Goal: Communication & Community: Answer question/provide support

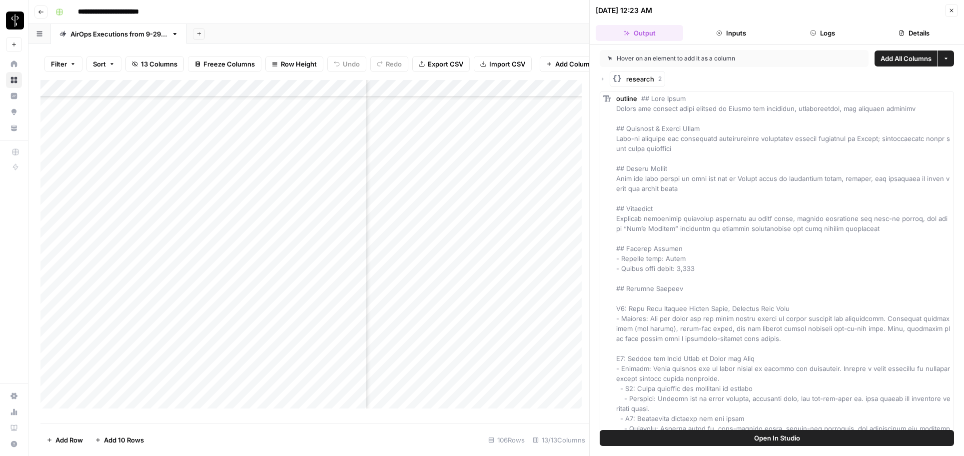
scroll to position [1052, 179]
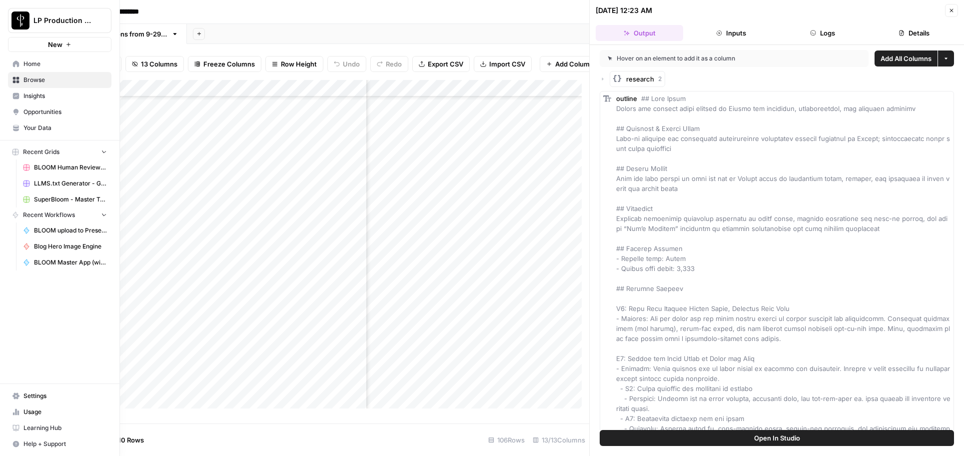
click at [14, 443] on icon "button" at bounding box center [16, 444] width 6 height 6
click at [134, 442] on span "Chat & Support" at bounding box center [166, 439] width 67 height 9
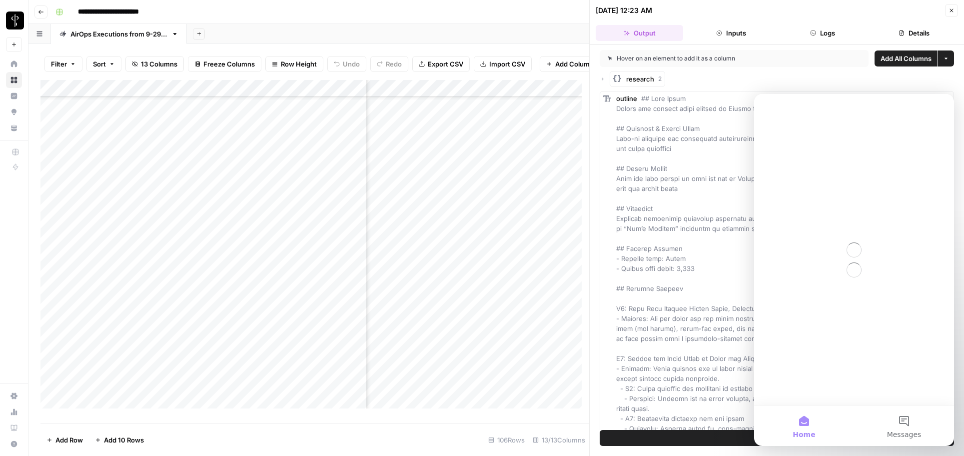
scroll to position [0, 0]
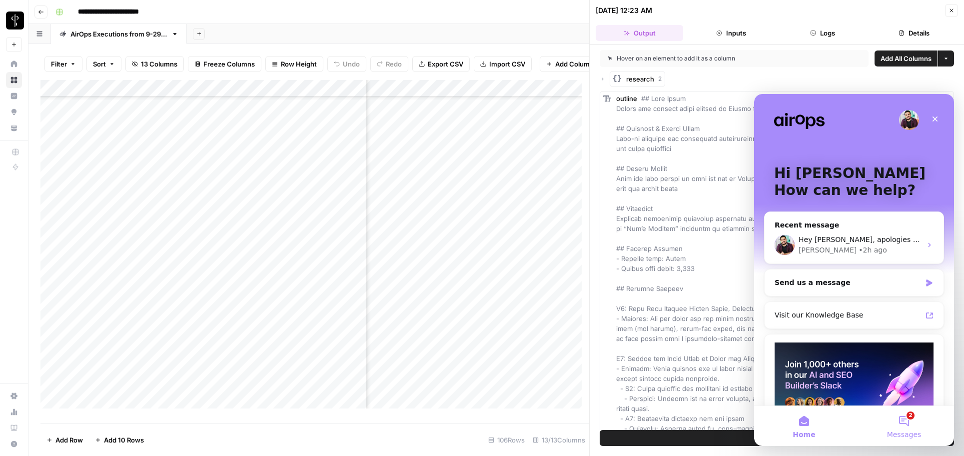
click at [901, 420] on button "2 Messages" at bounding box center [904, 426] width 100 height 40
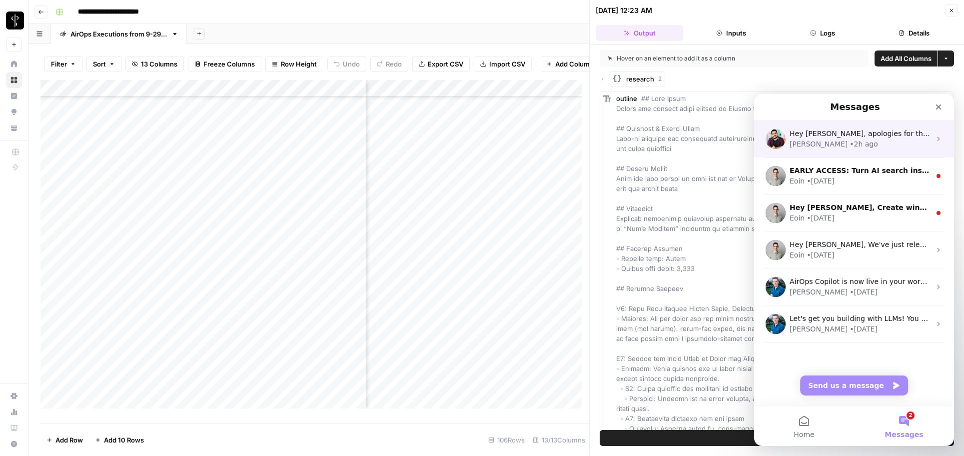
click at [849, 144] on div "• 2h ago" at bounding box center [863, 144] width 28 height 10
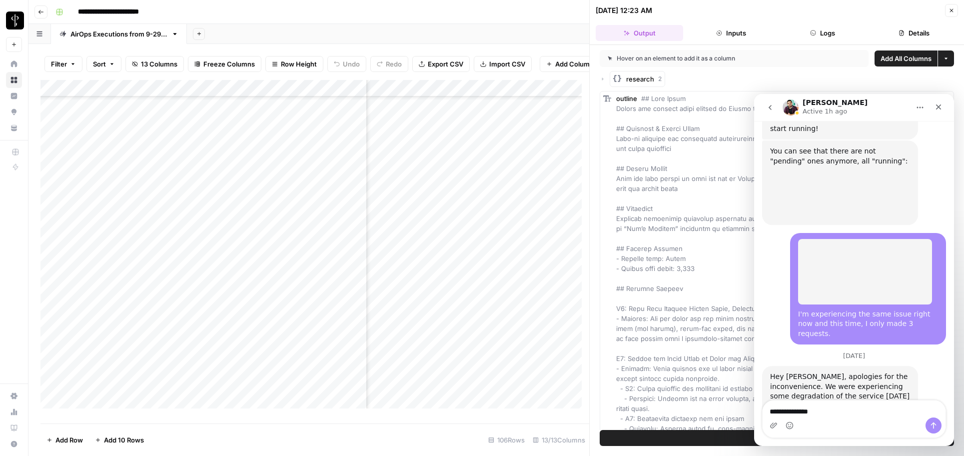
scroll to position [1545, 0]
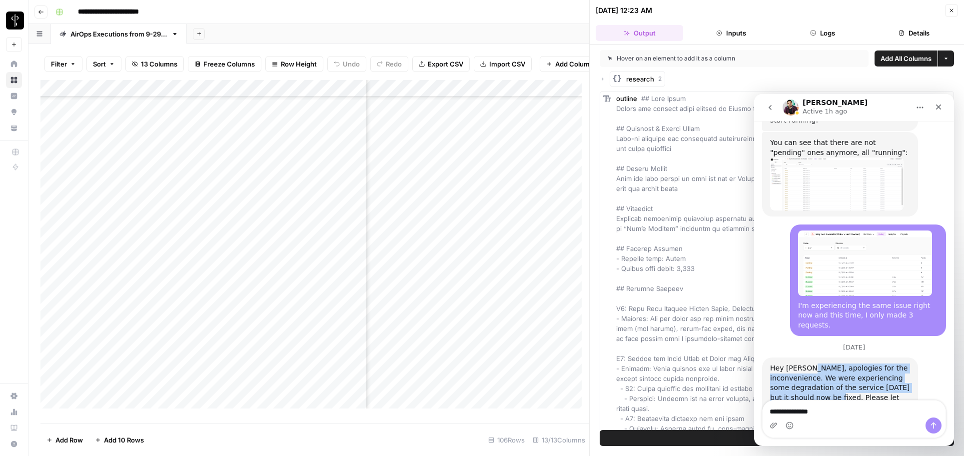
drag, startPoint x: 807, startPoint y: 320, endPoint x: 855, endPoint y: 351, distance: 57.5
click at [855, 363] on div "Hey [PERSON_NAME], apologies for the inconvenience. We were experiencing some d…" at bounding box center [840, 392] width 140 height 59
copy div "apologies for the inconvenience. We were experiencing some degradation of the s…"
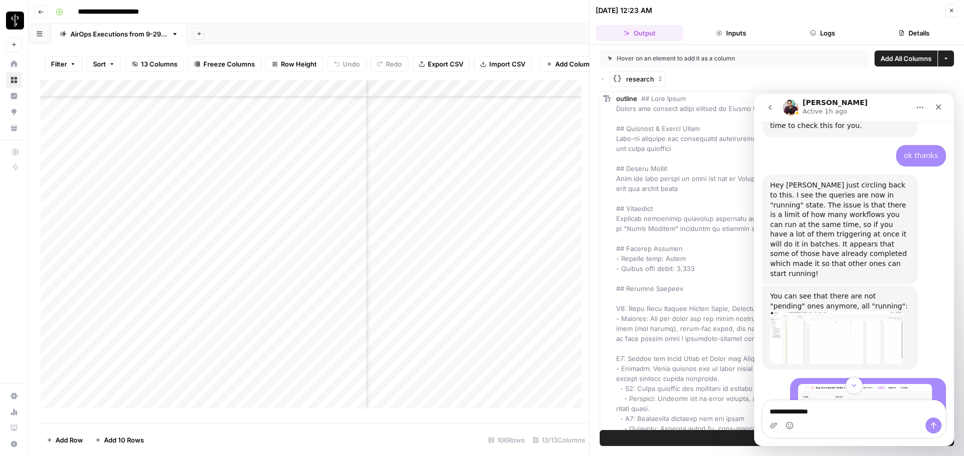
scroll to position [1386, 0]
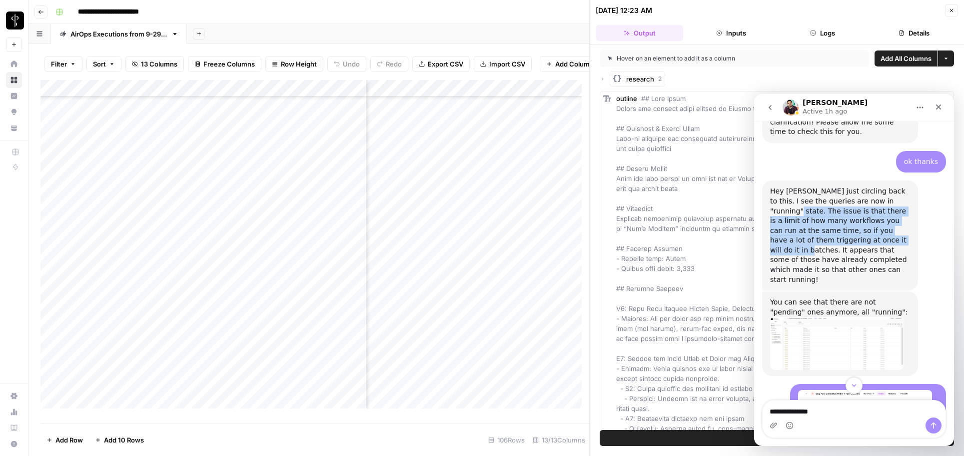
drag, startPoint x: 896, startPoint y: 170, endPoint x: 841, endPoint y: 211, distance: 67.8
click at [841, 211] on div "Hey [PERSON_NAME] just circling back to this. I see the queries are now in "run…" at bounding box center [840, 235] width 140 height 98
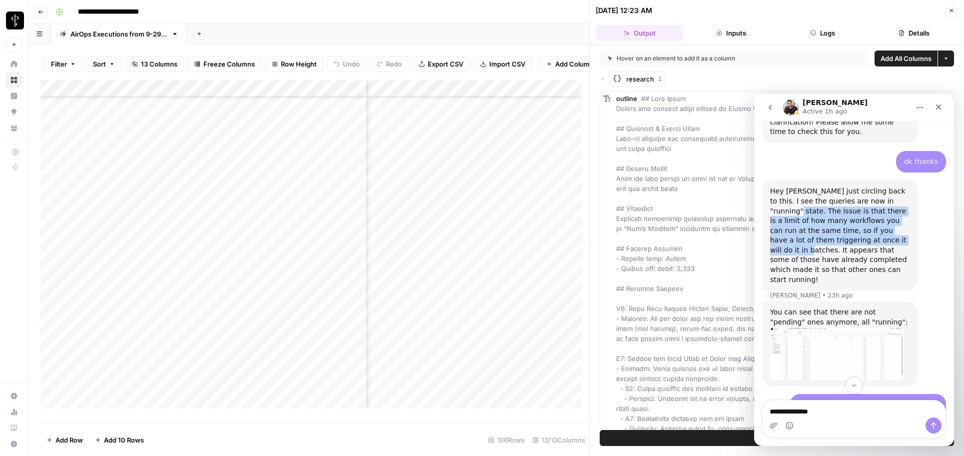
copy div "The issue is that there is a limit of how many workflows you can run at the sam…"
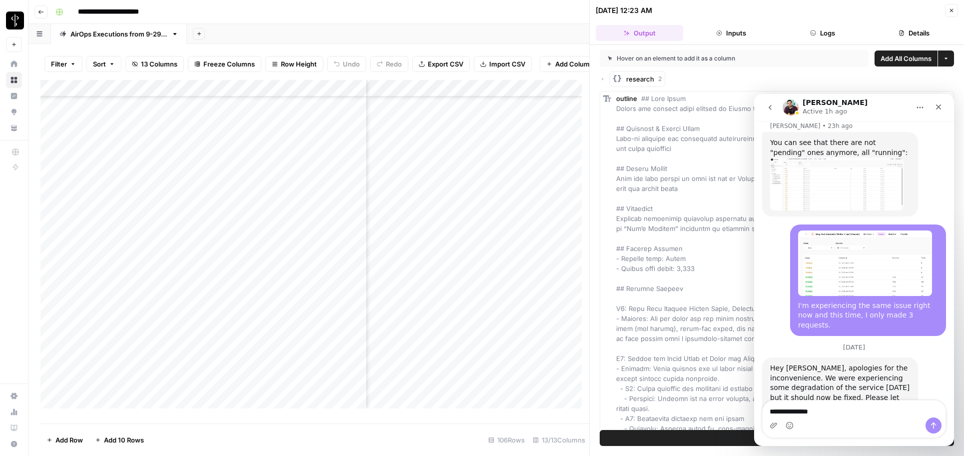
scroll to position [1059, 179]
click at [939, 110] on icon "Close" at bounding box center [938, 107] width 8 height 8
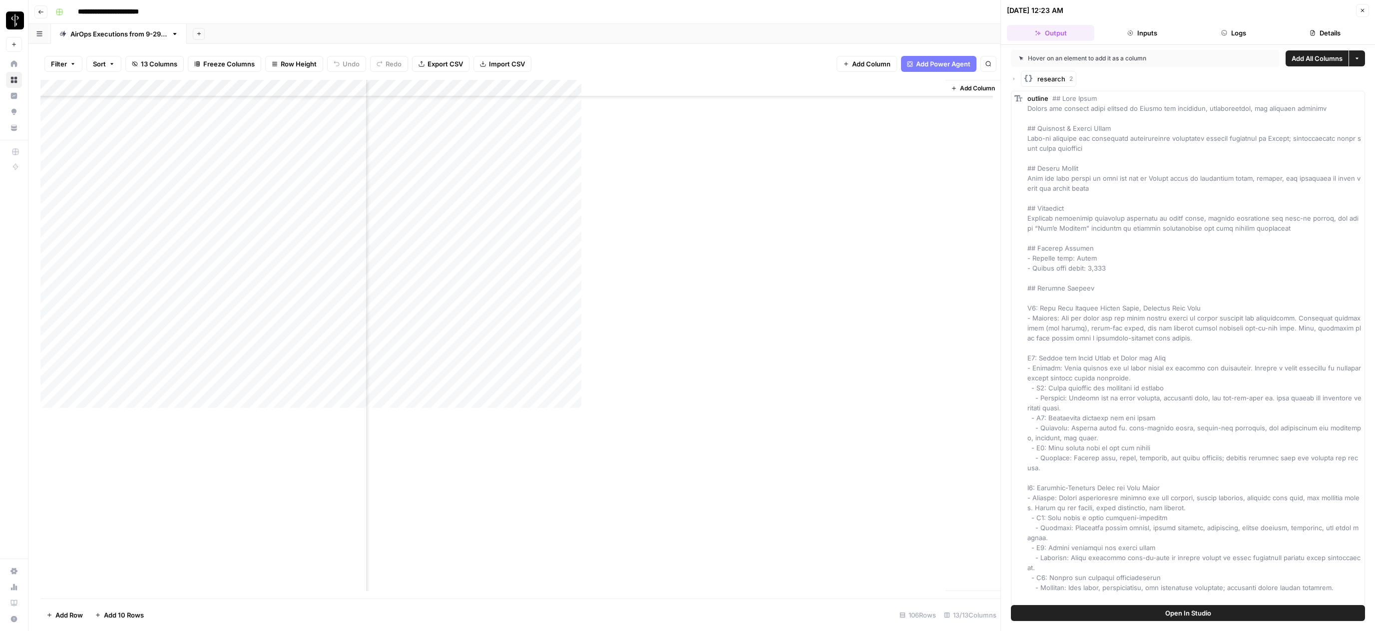
scroll to position [1059, 151]
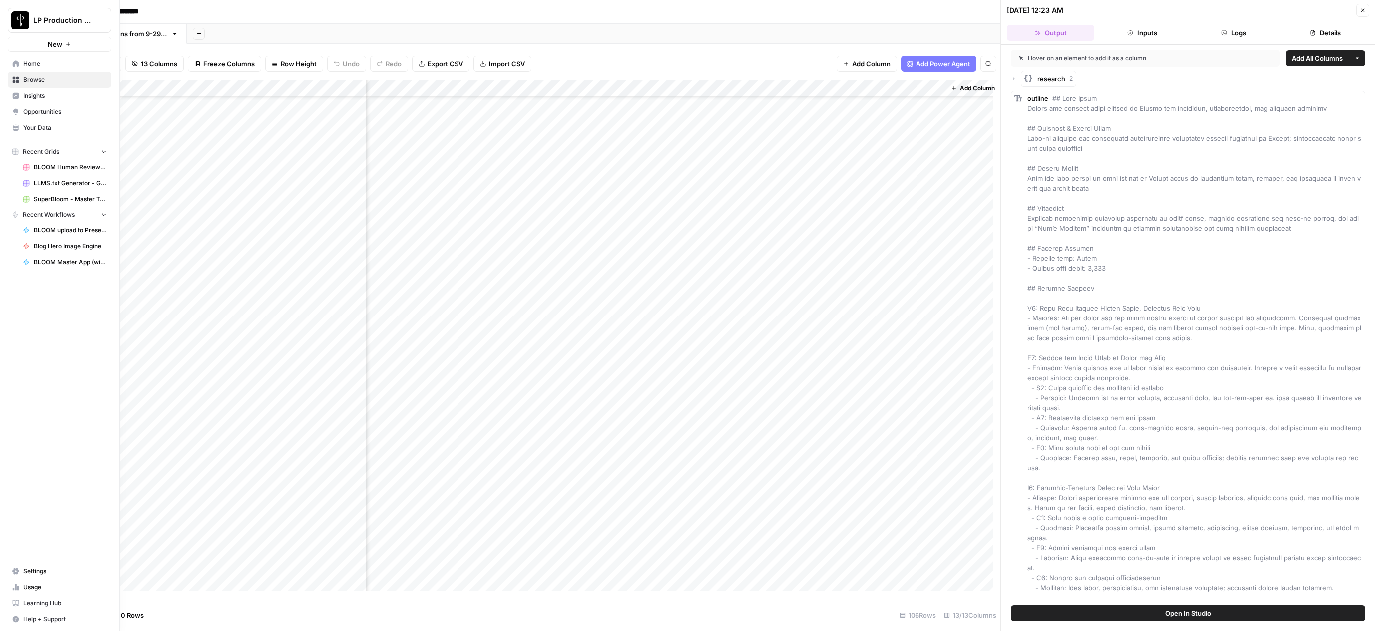
click at [20, 455] on button "Help + Support" at bounding box center [59, 620] width 103 height 16
click at [135, 455] on span "Chat & Support" at bounding box center [166, 615] width 67 height 9
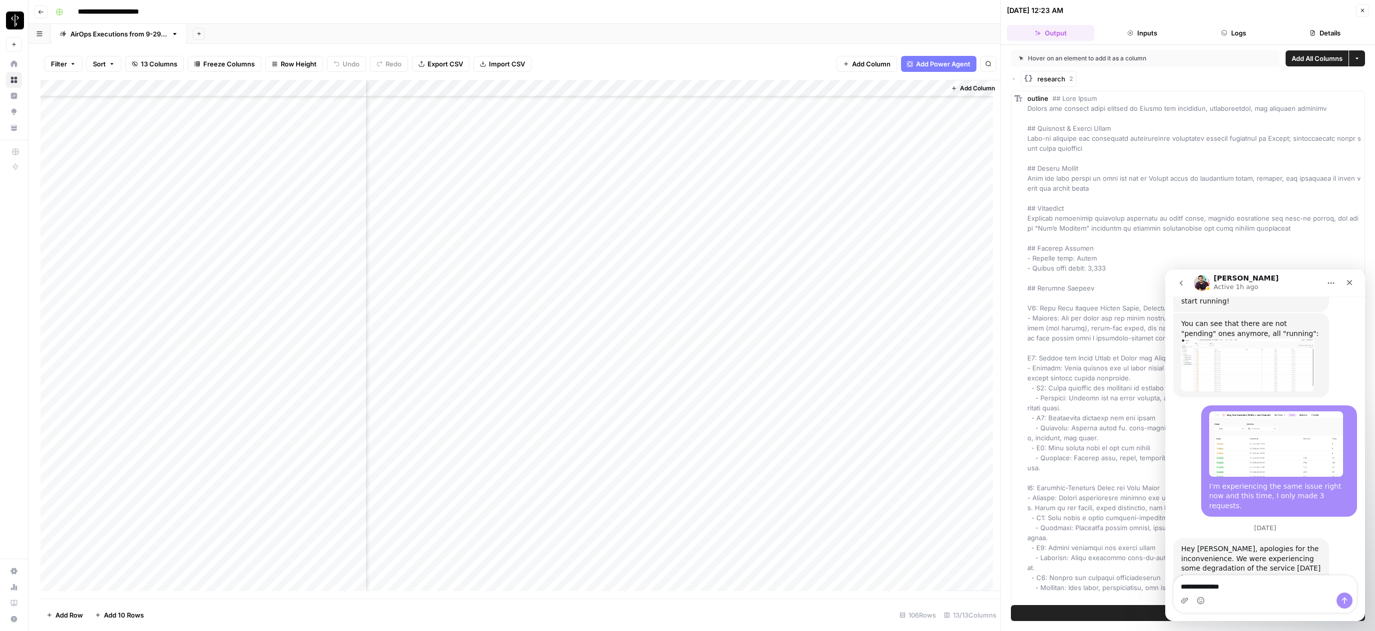
scroll to position [1545, 0]
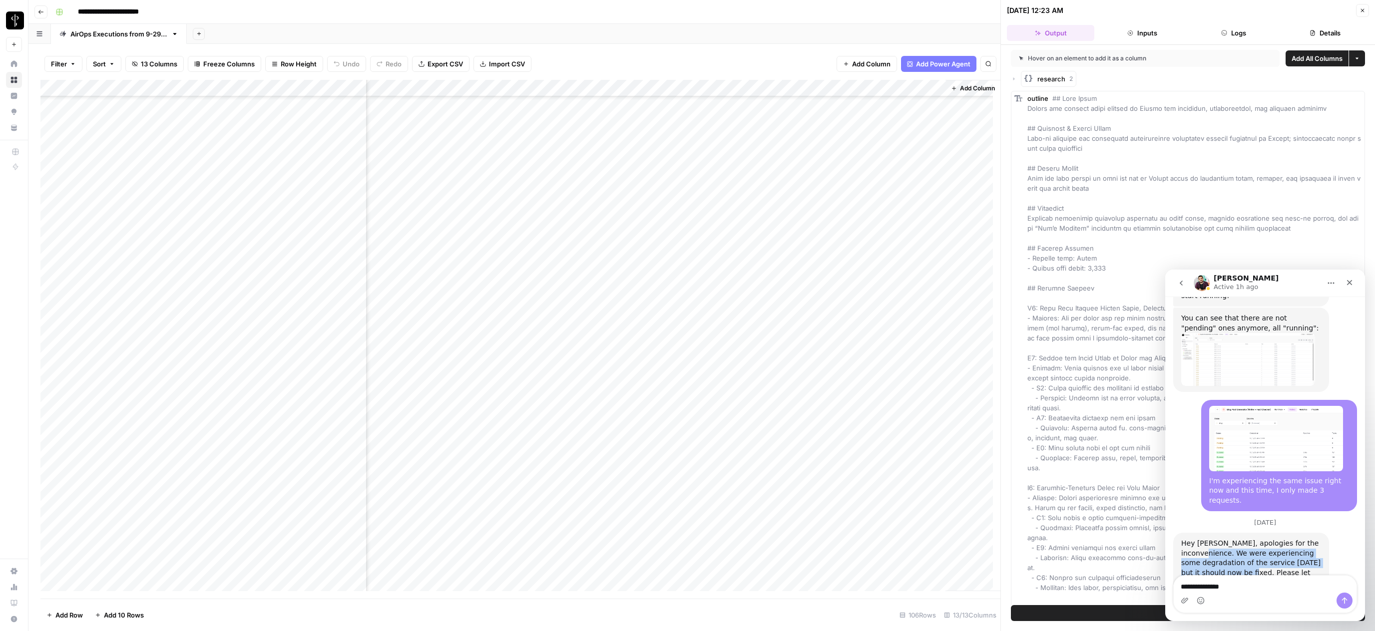
drag, startPoint x: 1233, startPoint y: 505, endPoint x: 1269, endPoint y: 523, distance: 40.2
click at [963, 455] on div "Hey [PERSON_NAME], apologies for the inconvenience. We were experiencing some d…" at bounding box center [1252, 568] width 140 height 59
copy div "We were experiencing some degradation of the service [DATE] but it should now b…"
click at [963, 455] on textarea "**********" at bounding box center [1265, 584] width 183 height 17
click at [963, 455] on icon "Send a message…" at bounding box center [1344, 601] width 5 height 6
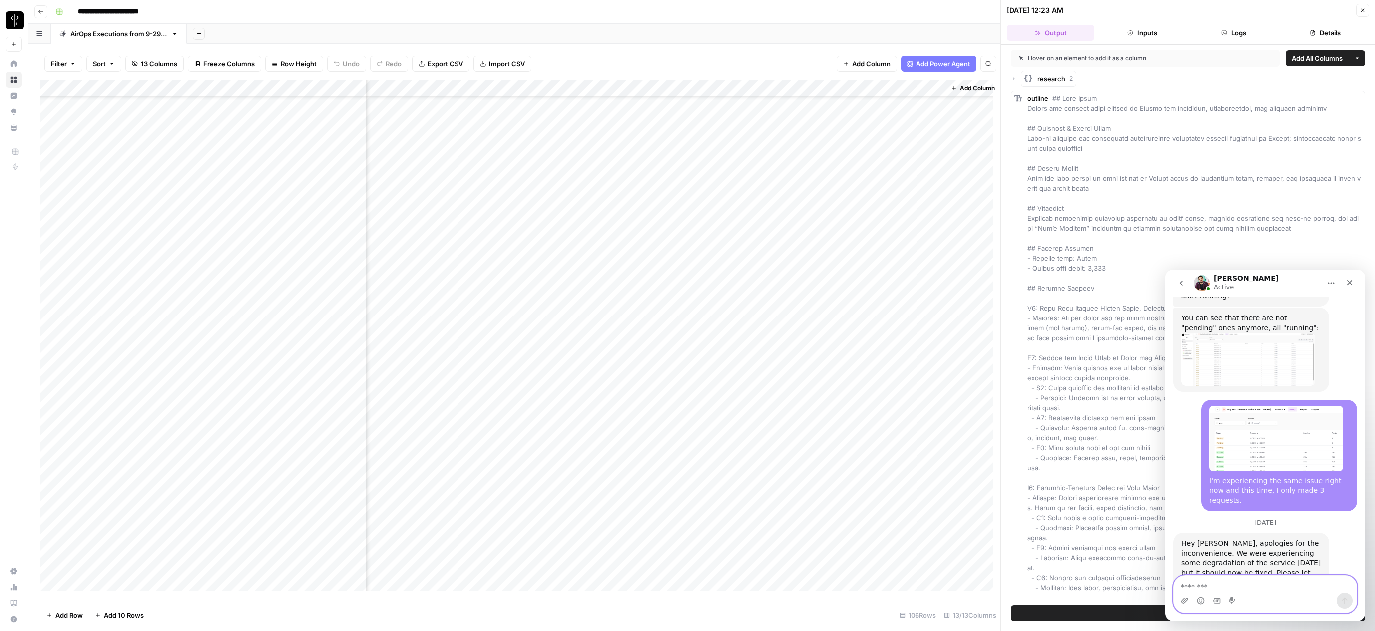
scroll to position [1575, 0]
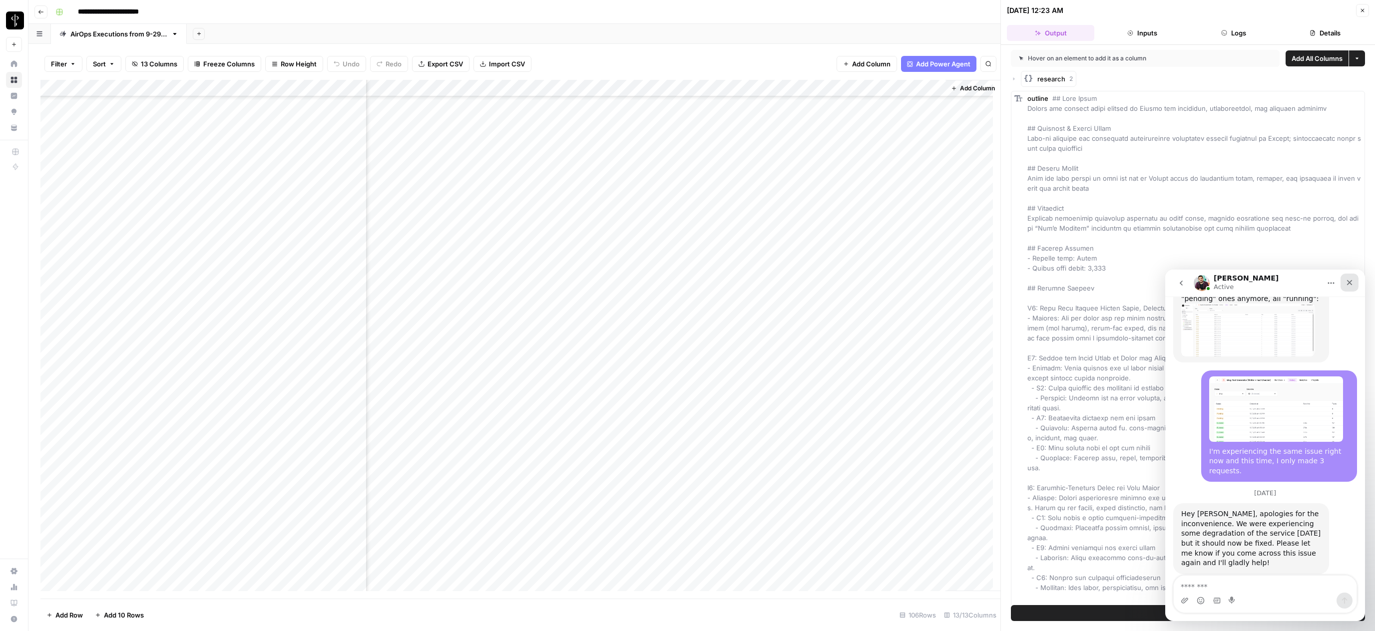
drag, startPoint x: 1351, startPoint y: 282, endPoint x: 2516, endPoint y: 552, distance: 1196.4
click at [963, 282] on icon "Close" at bounding box center [1350, 283] width 8 height 8
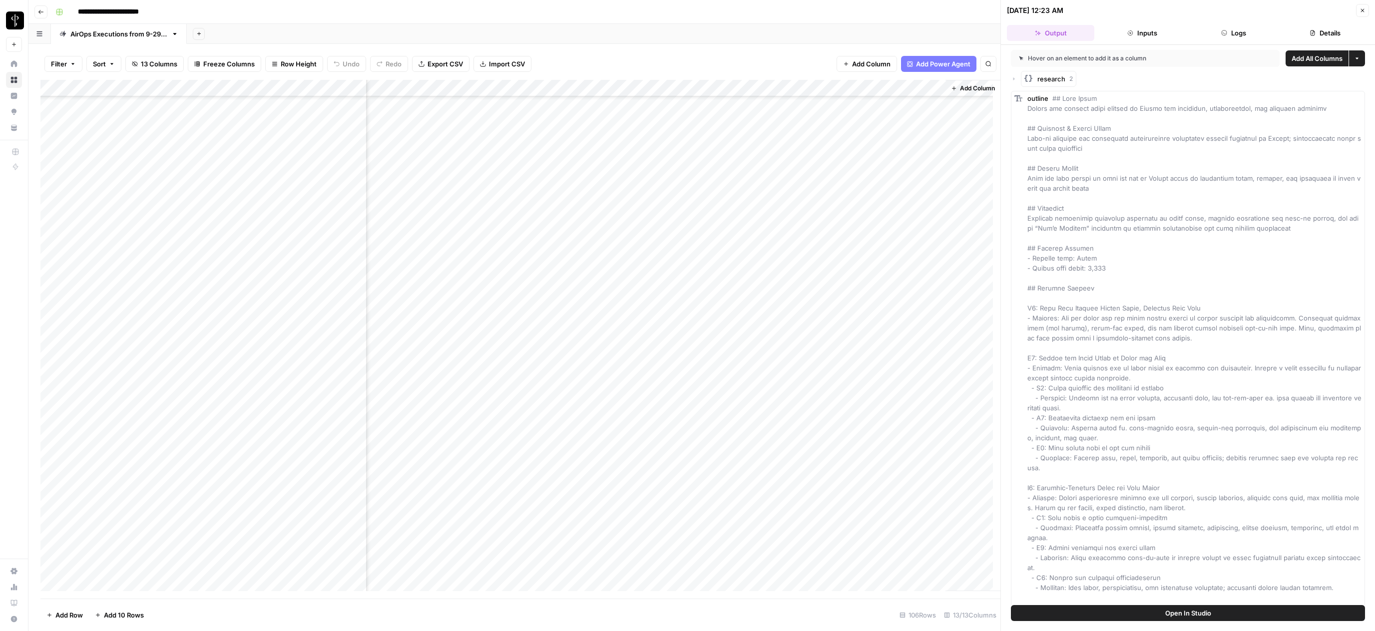
click at [963, 166] on div "outline" at bounding box center [1195, 557] width 334 height 929
click at [963, 12] on button "Close" at bounding box center [1362, 10] width 13 height 13
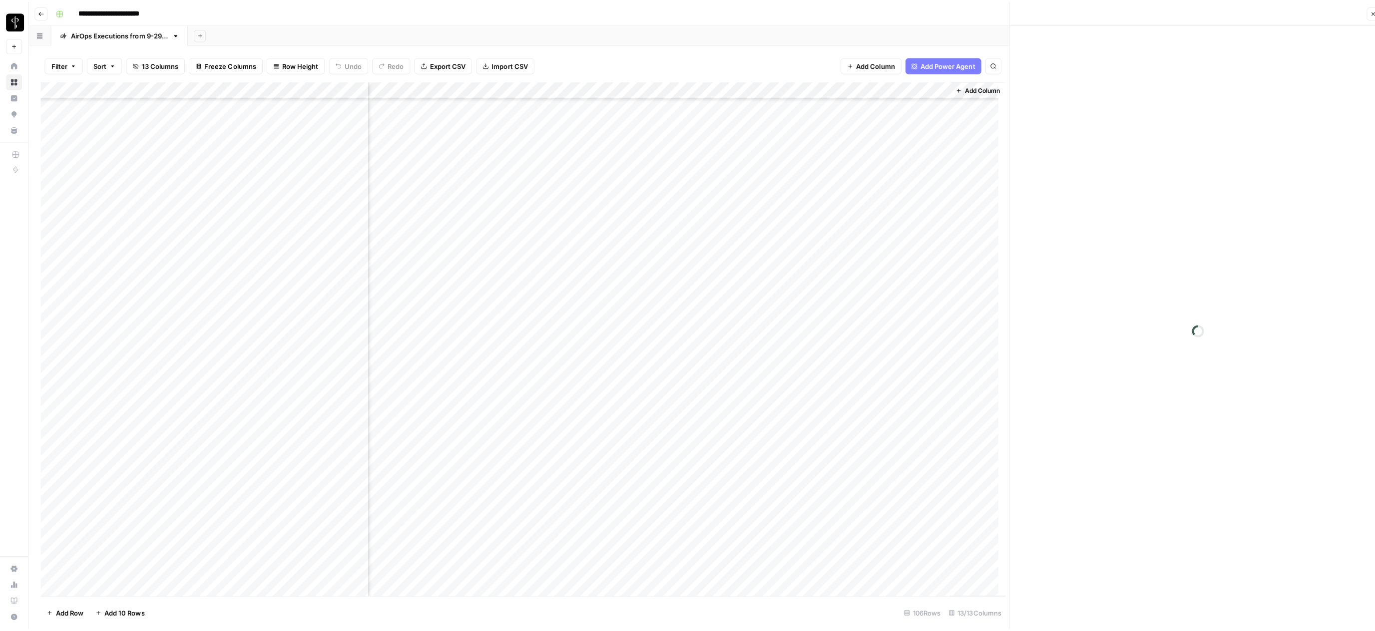
scroll to position [1059, 0]
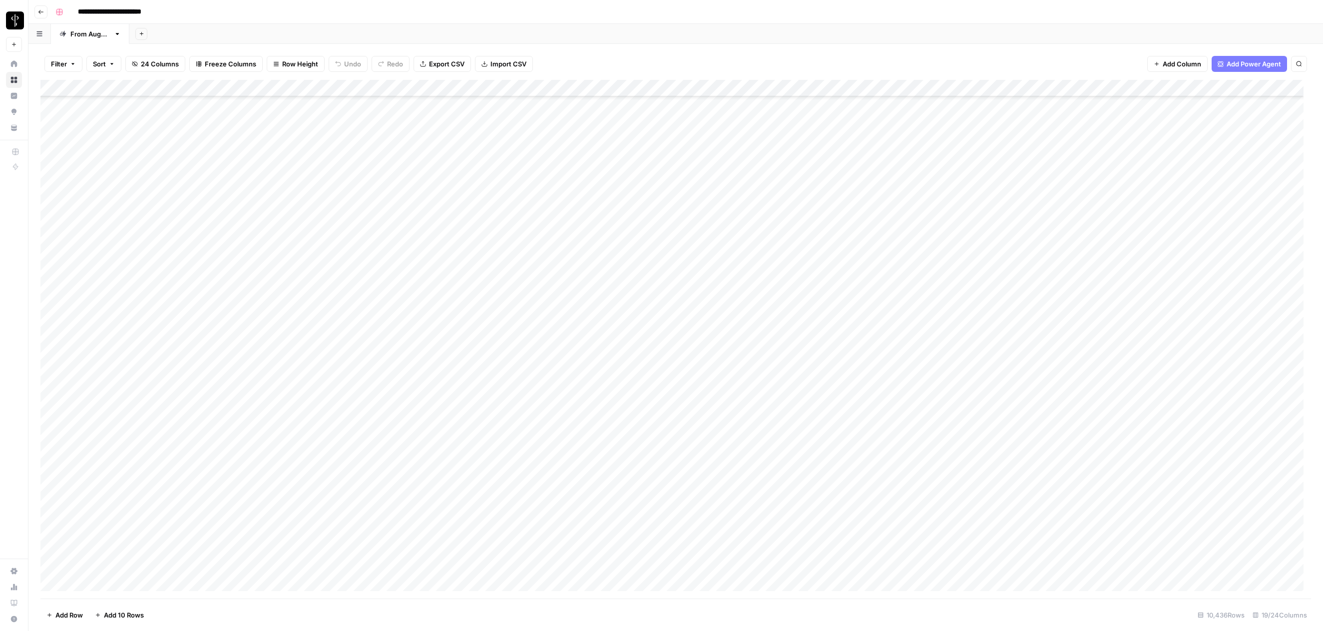
scroll to position [165519, 0]
click at [1082, 455] on div "Add Column" at bounding box center [675, 339] width 1271 height 519
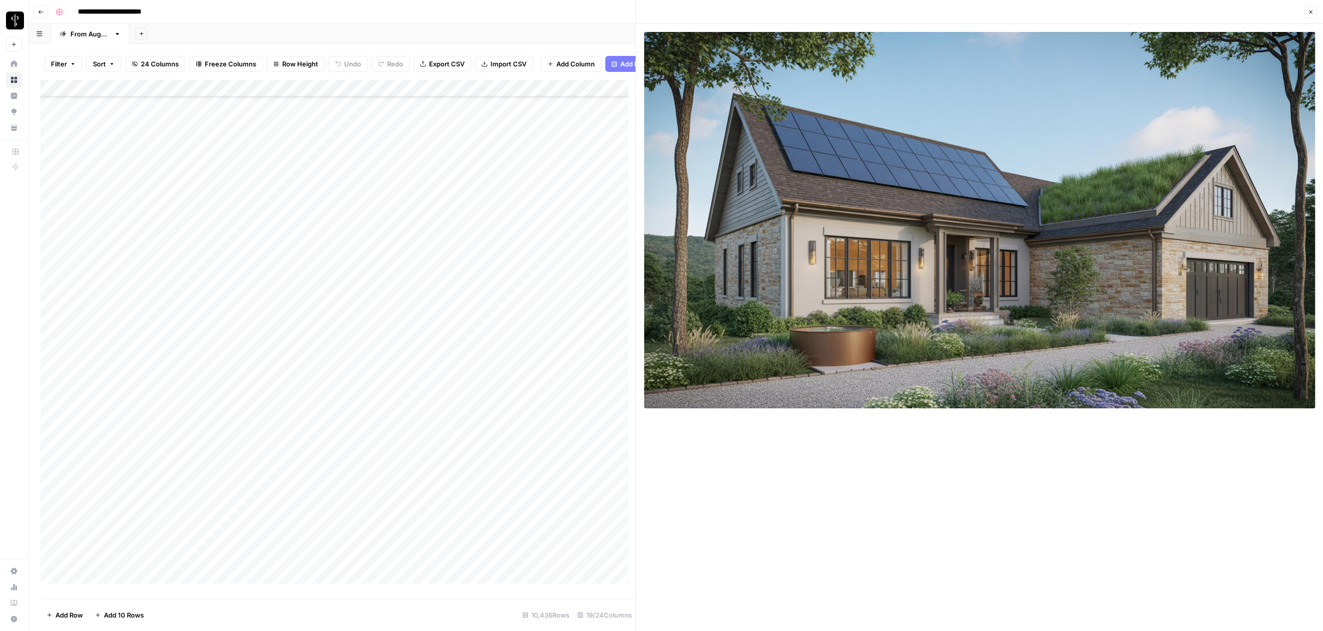
click at [1310, 10] on icon "button" at bounding box center [1310, 11] width 3 height 3
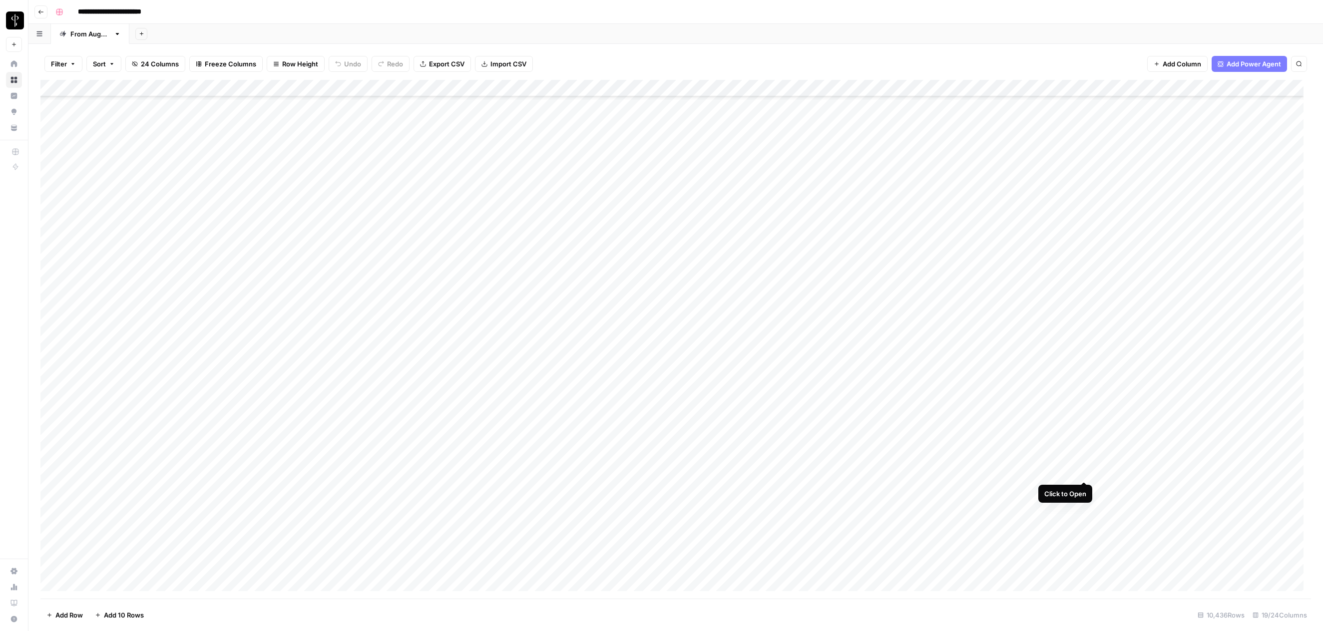
click at [1085, 471] on div "Add Column" at bounding box center [675, 339] width 1271 height 519
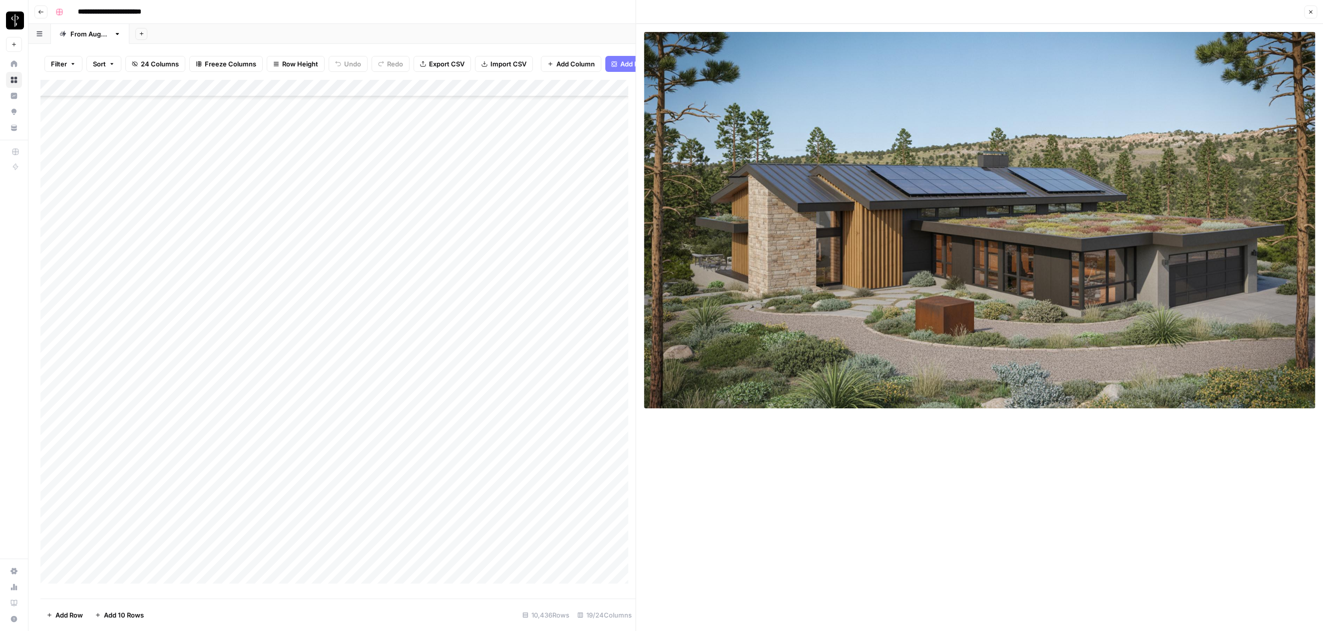
click at [1309, 13] on icon "button" at bounding box center [1310, 11] width 3 height 3
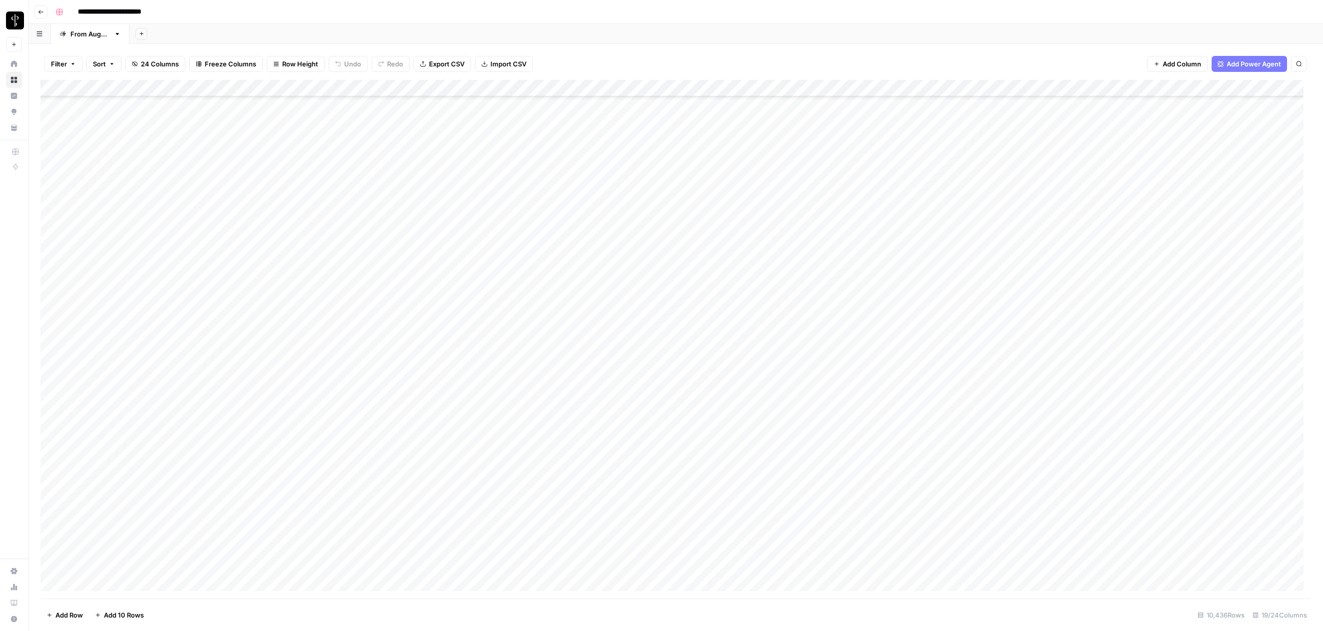
scroll to position [165440, 0]
click at [1084, 160] on div "Add Column" at bounding box center [675, 339] width 1271 height 519
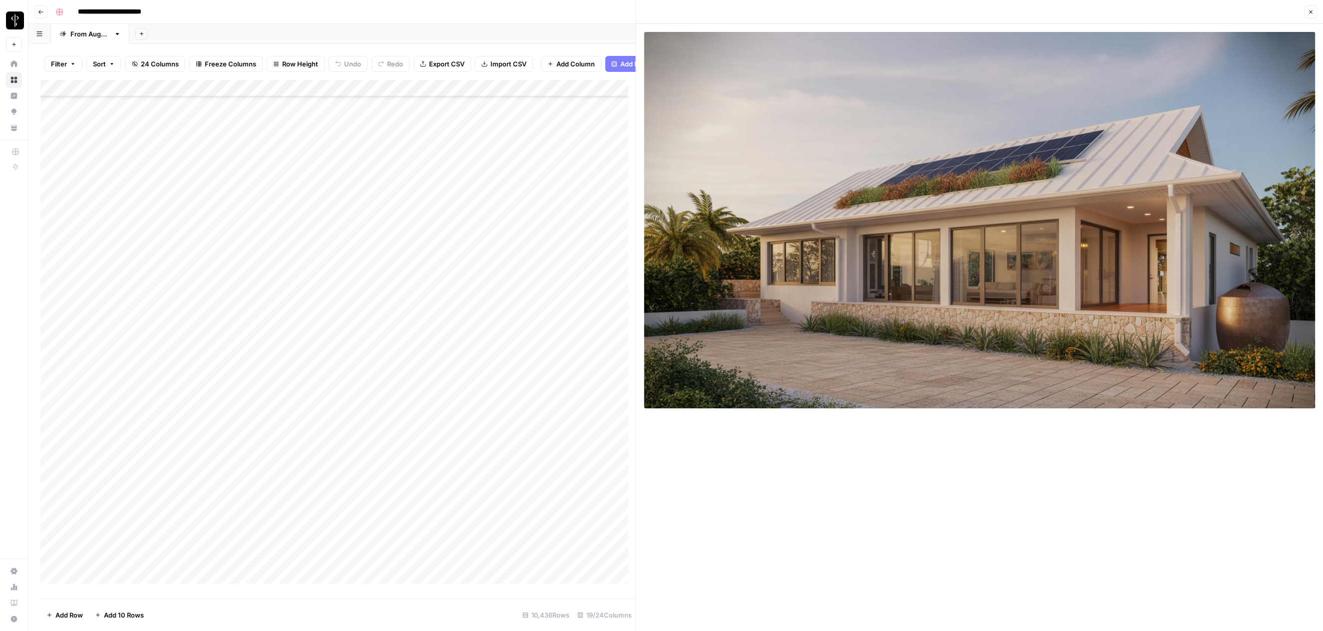
drag, startPoint x: 1309, startPoint y: 11, endPoint x: 1295, endPoint y: 16, distance: 14.6
click at [1309, 11] on icon "button" at bounding box center [1311, 12] width 6 height 6
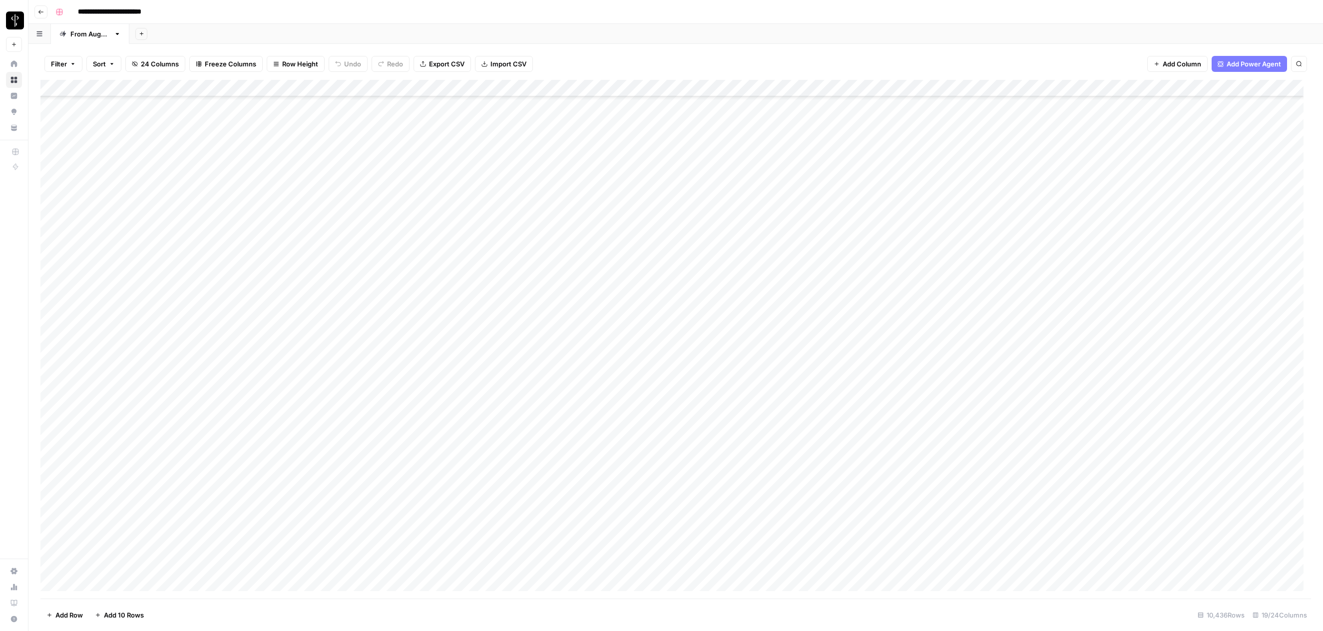
click at [546, 9] on div "**********" at bounding box center [682, 12] width 1262 height 16
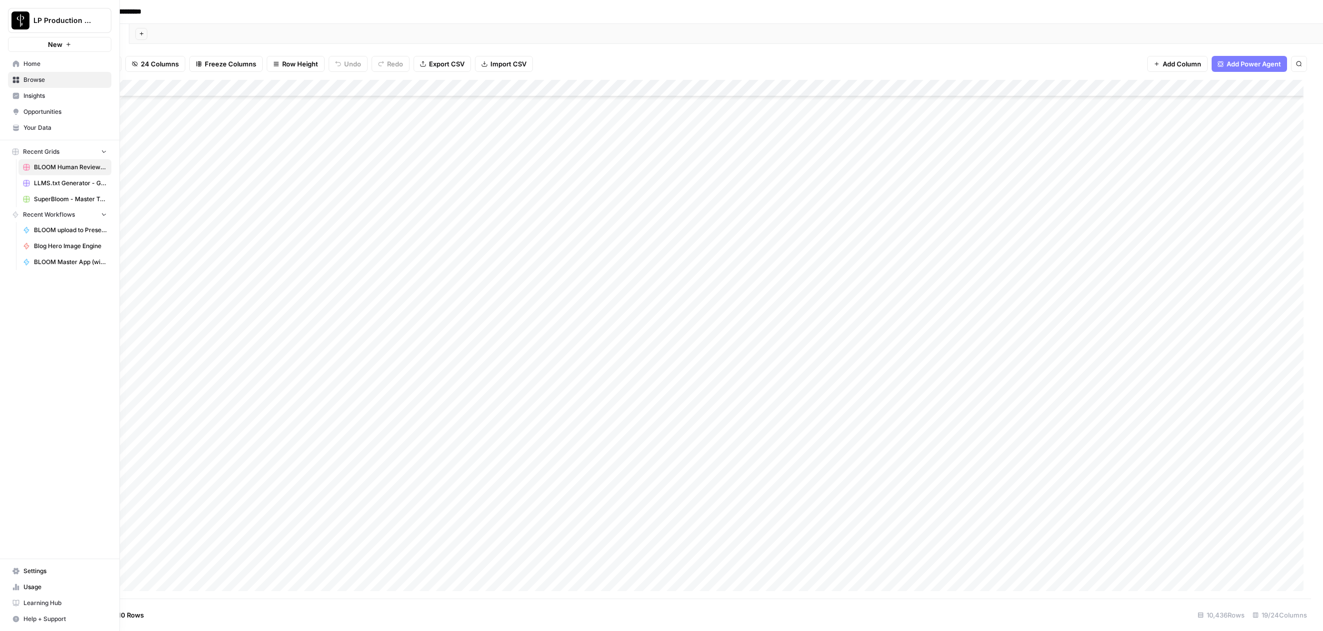
click at [13, 620] on icon "button" at bounding box center [15, 619] width 7 height 7
click at [22, 620] on button "Help + Support" at bounding box center [59, 620] width 103 height 16
click at [137, 617] on span "Chat & Support" at bounding box center [166, 615] width 67 height 9
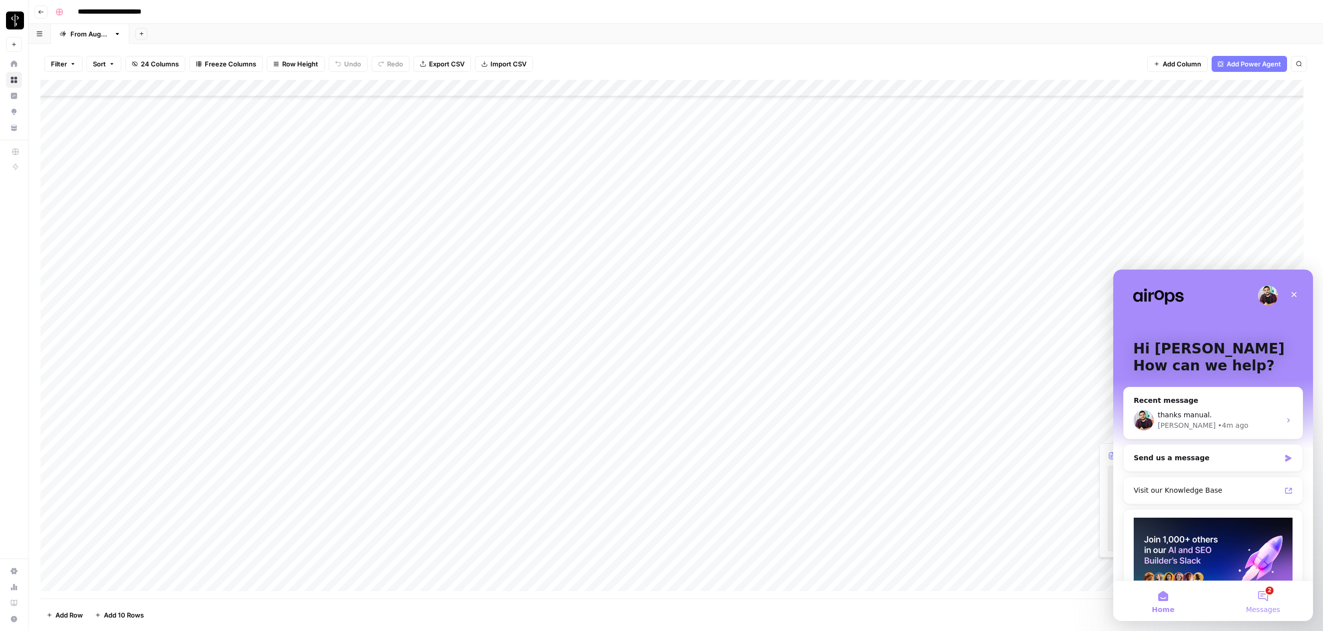
click at [1266, 596] on button "2 Messages" at bounding box center [1264, 602] width 100 height 40
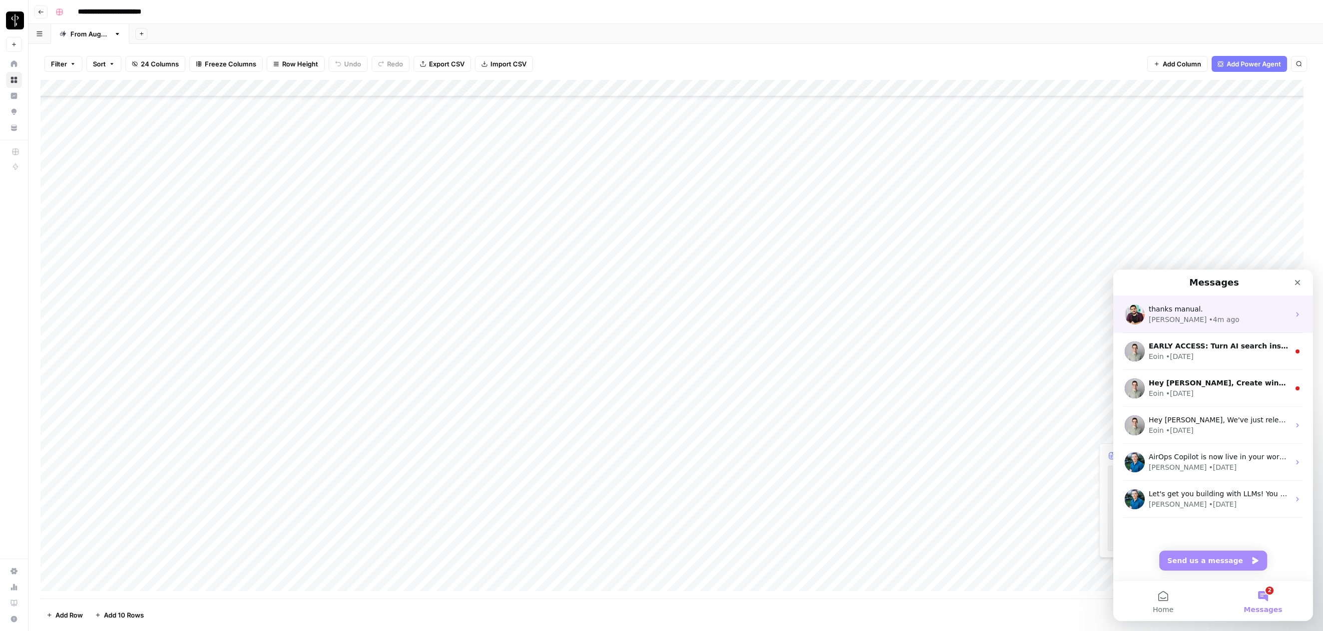
click at [1198, 312] on div "thanks manual." at bounding box center [1219, 309] width 141 height 10
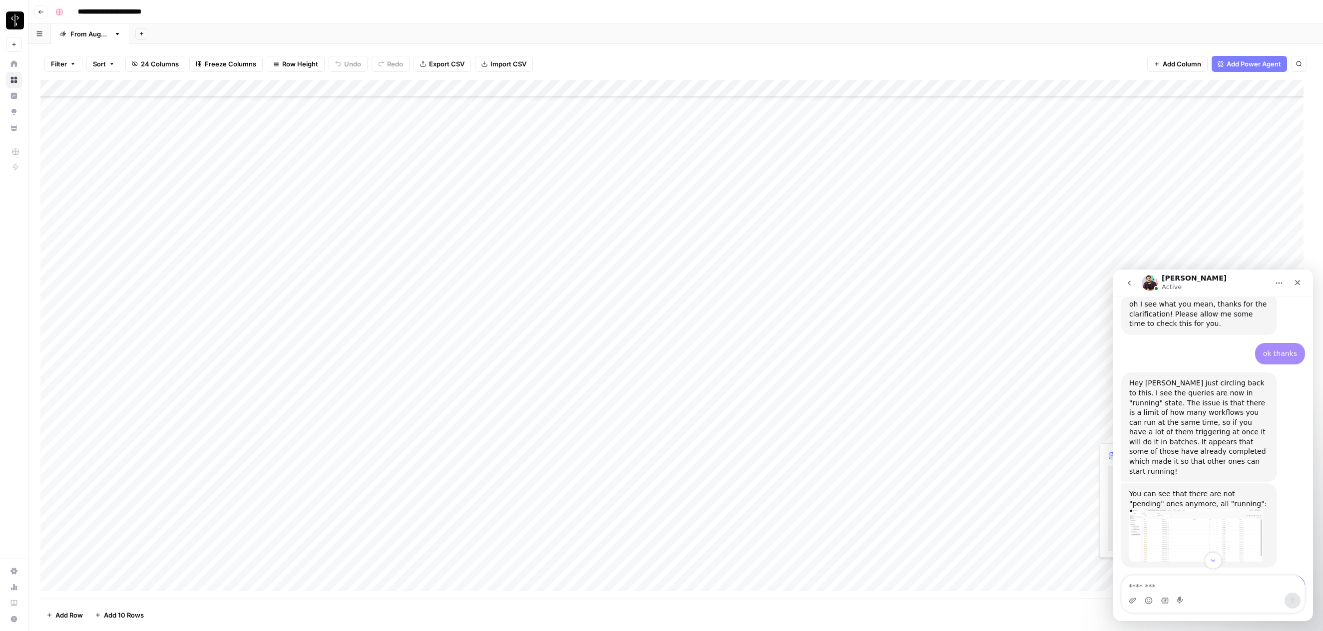
scroll to position [1363, 0]
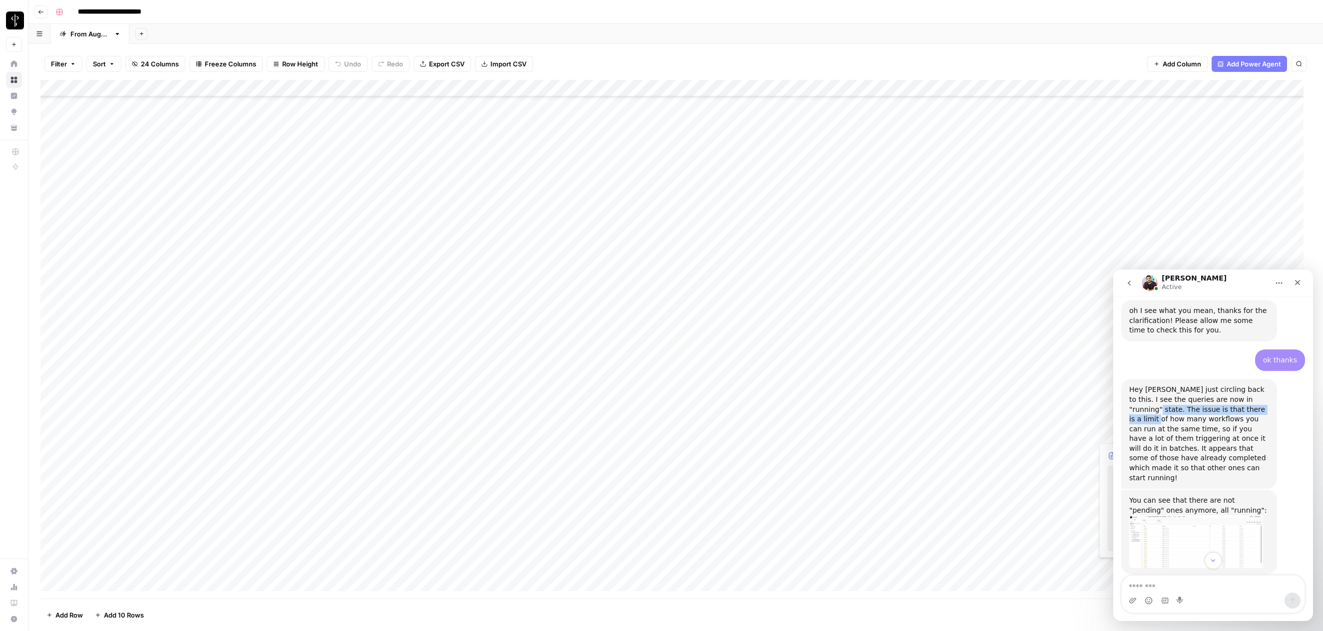
drag, startPoint x: 1257, startPoint y: 370, endPoint x: 1243, endPoint y: 384, distance: 19.4
click at [1243, 385] on div "Hey [PERSON_NAME] just circling back to this. I see the queries are now in "run…" at bounding box center [1200, 434] width 140 height 98
click at [1189, 388] on div "Hey [PERSON_NAME] just circling back to this. I see the queries are now in "run…" at bounding box center [1200, 434] width 140 height 98
drag, startPoint x: 1170, startPoint y: 382, endPoint x: 1201, endPoint y: 412, distance: 42.7
click at [1201, 412] on div "Hey [PERSON_NAME] just circling back to this. I see the queries are now in "run…" at bounding box center [1200, 434] width 140 height 98
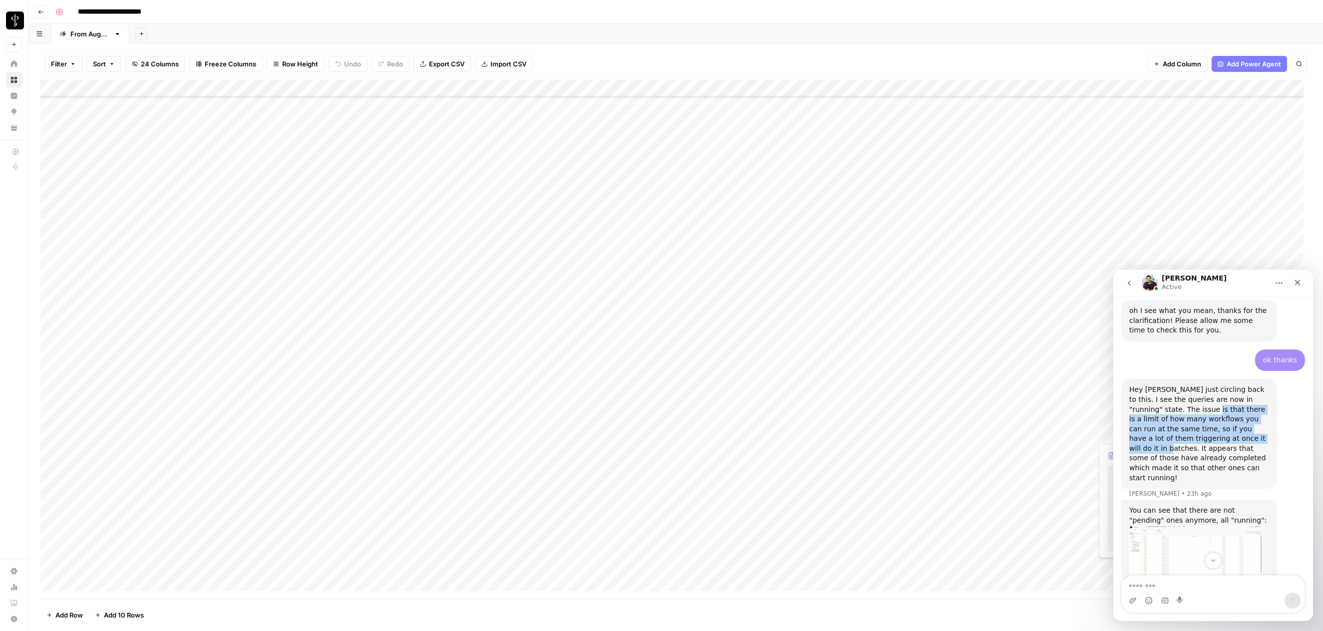
copy div "there is a limit of how many workflows you can run at the same time, so if you …"
click at [1194, 591] on textarea "Message…" at bounding box center [1213, 584] width 183 height 17
paste textarea "**********"
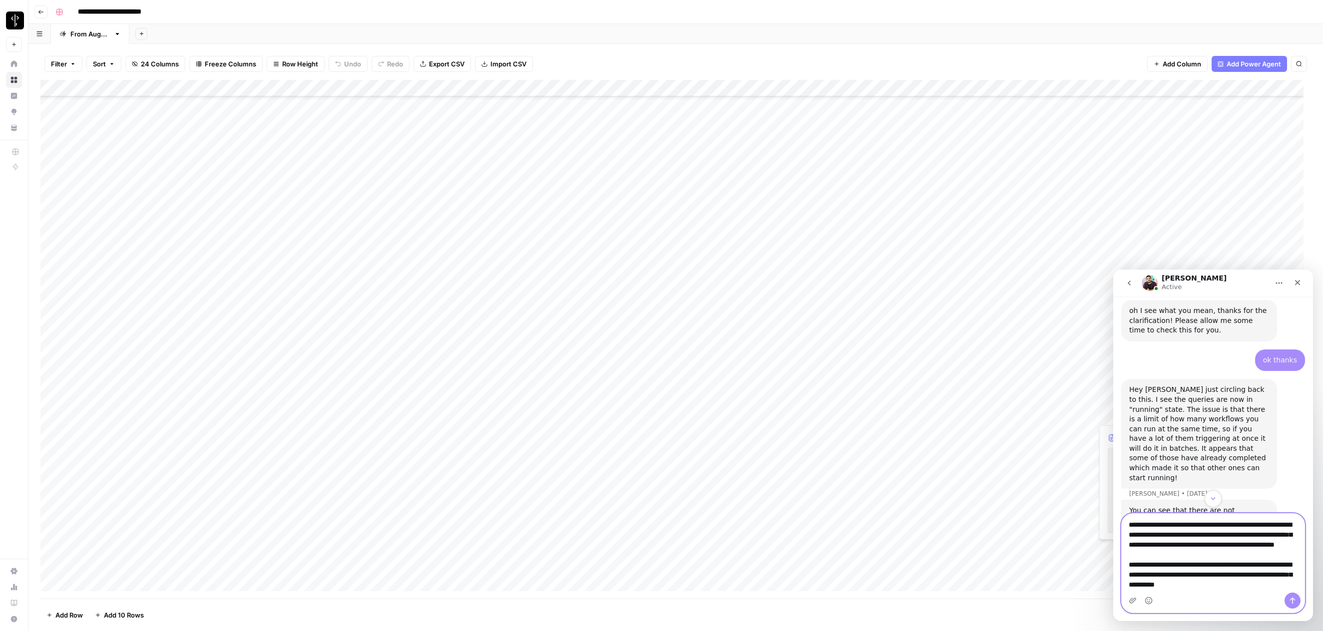
scroll to position [26, 0]
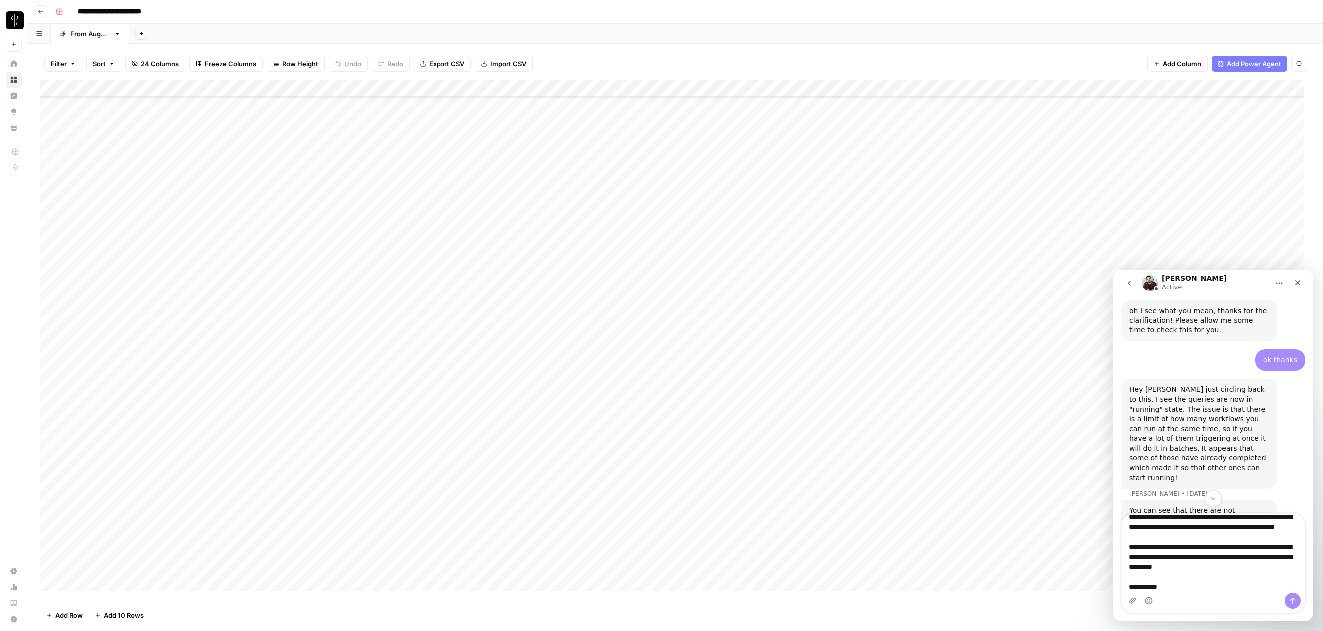
click at [363, 18] on div "**********" at bounding box center [682, 12] width 1262 height 16
click at [1194, 587] on textarea "**********" at bounding box center [1213, 553] width 183 height 79
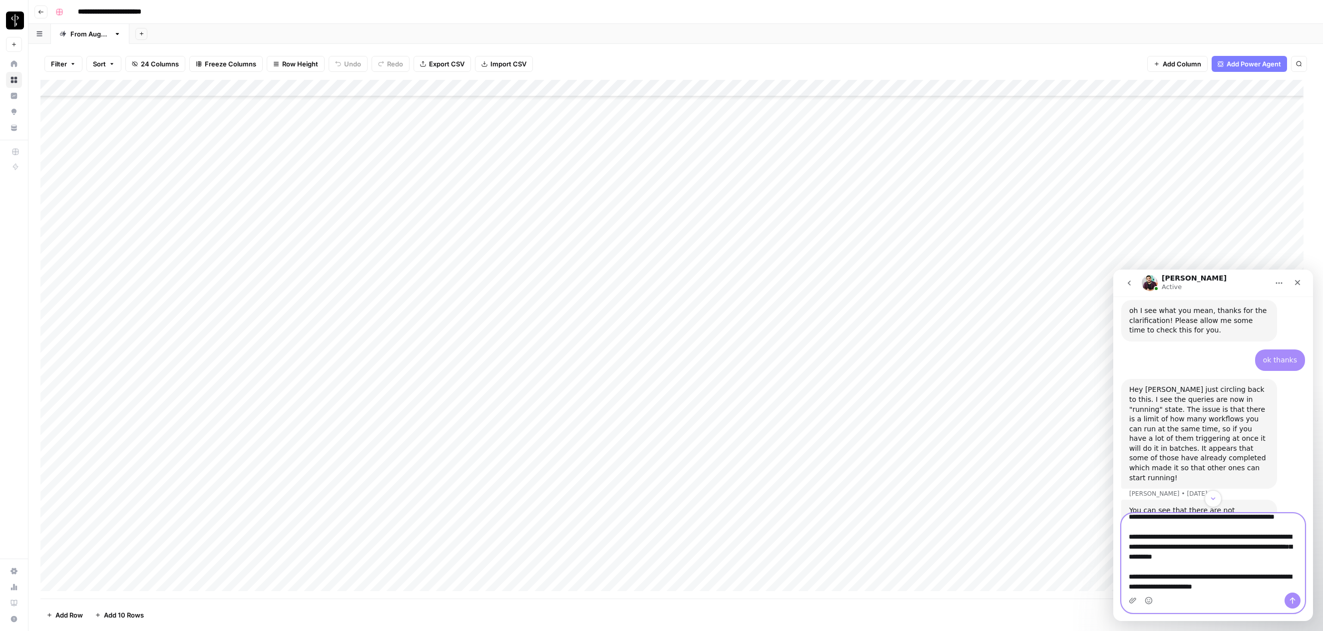
click at [1215, 590] on textarea "**********" at bounding box center [1213, 553] width 183 height 79
click at [1276, 590] on textarea "**********" at bounding box center [1213, 553] width 183 height 79
click at [1279, 591] on textarea "**********" at bounding box center [1213, 553] width 183 height 79
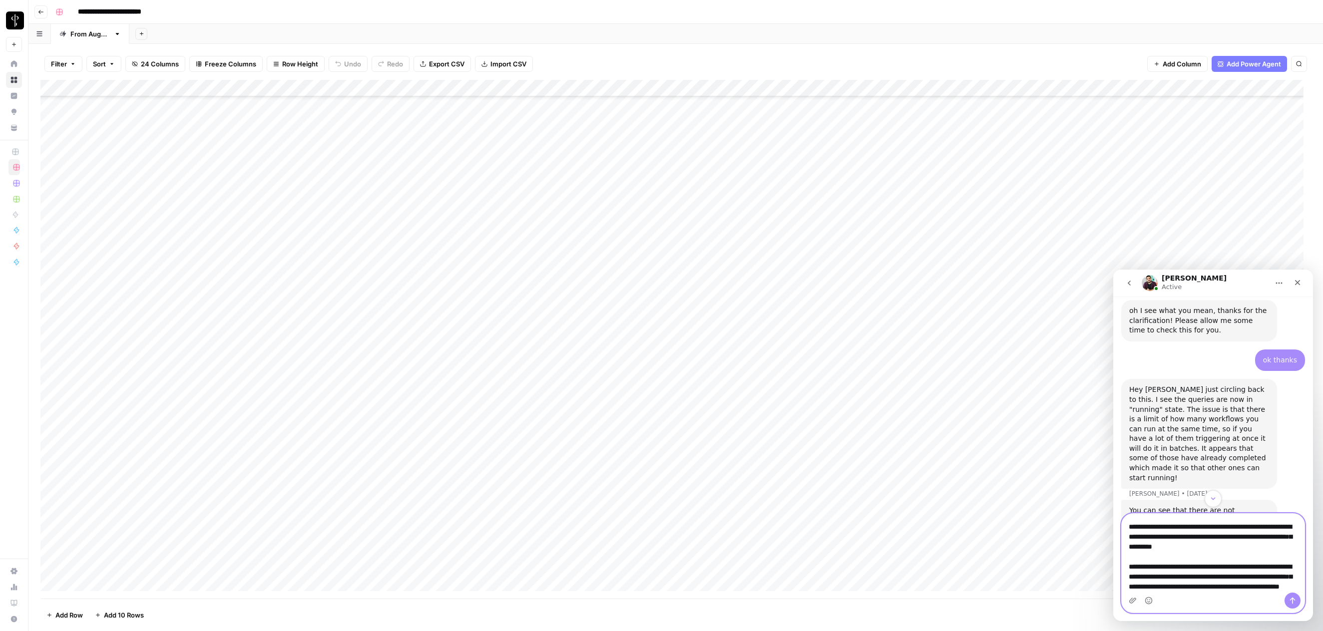
click at [1240, 590] on textarea "**********" at bounding box center [1213, 553] width 183 height 79
type textarea "**********"
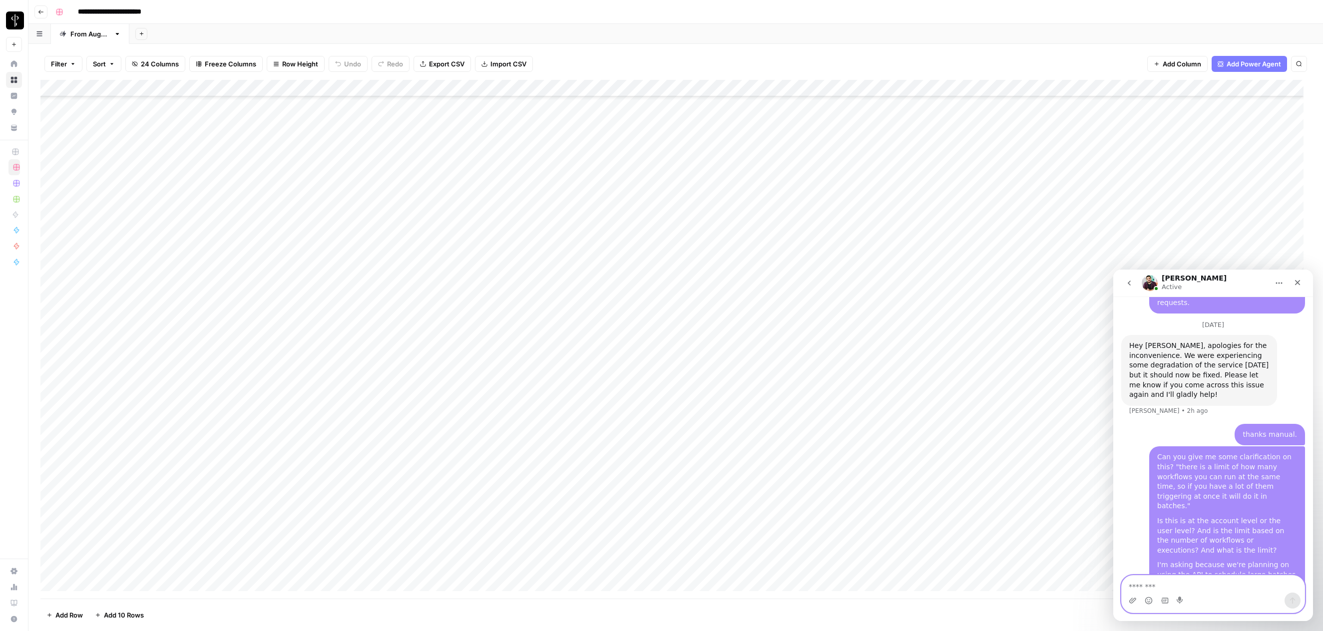
scroll to position [1755, 0]
